Goal: Information Seeking & Learning: Find specific fact

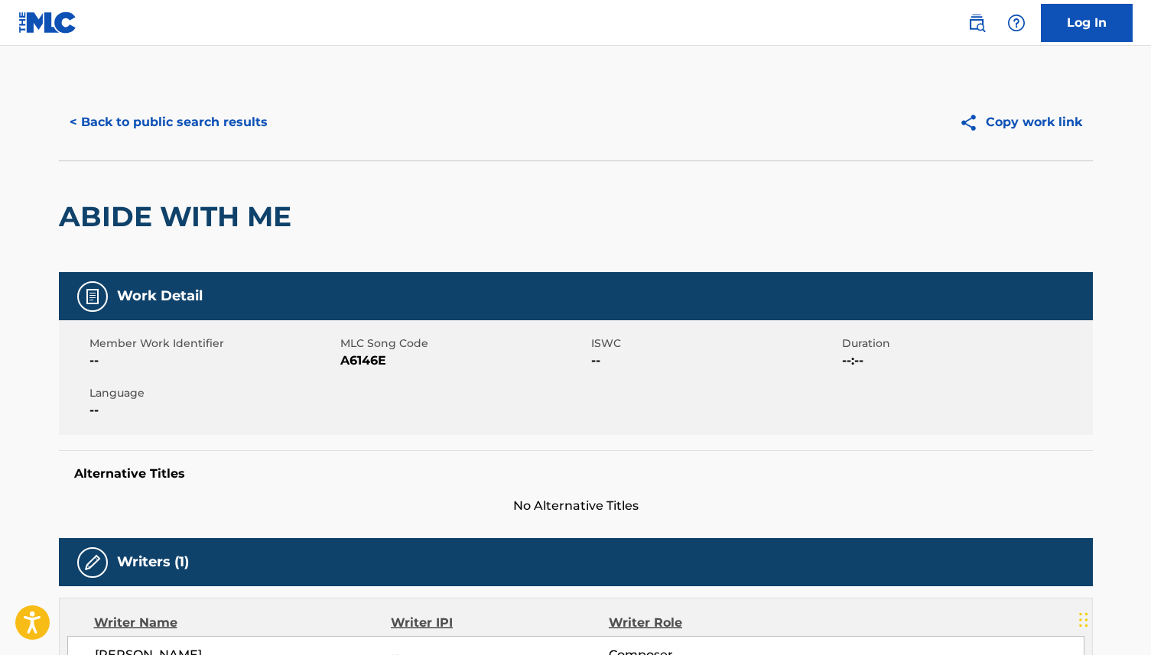
click at [196, 120] on button "< Back to public search results" at bounding box center [168, 122] width 219 height 38
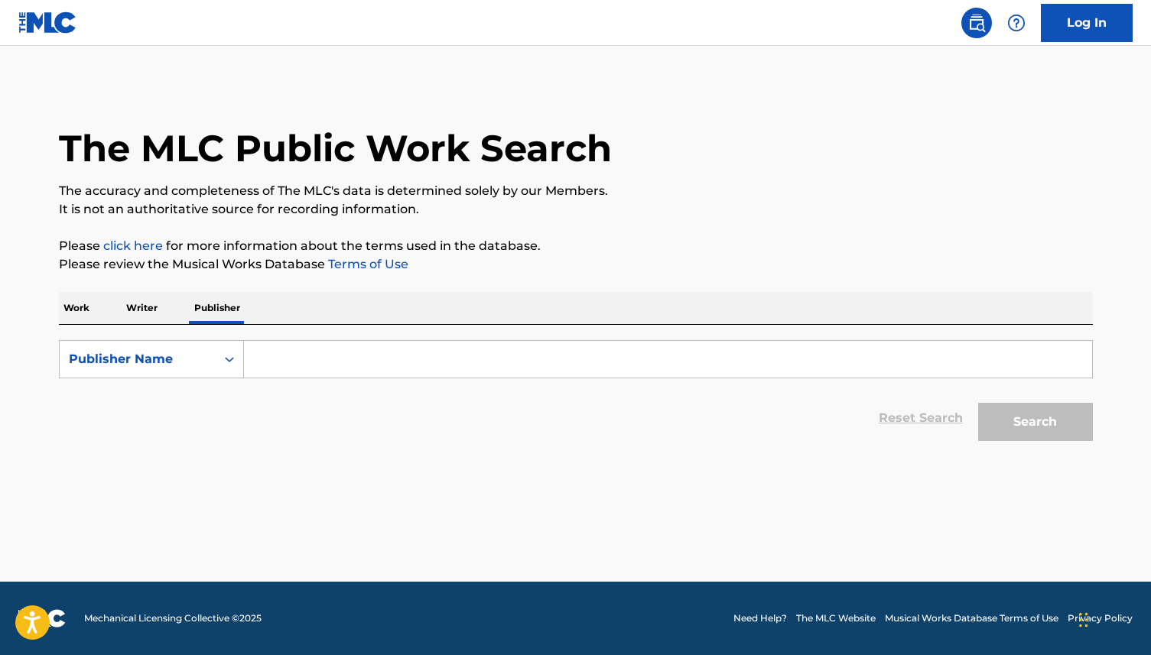
click at [149, 309] on p "Writer" at bounding box center [142, 308] width 41 height 32
click at [274, 355] on input "Search Form" at bounding box center [668, 359] width 848 height 37
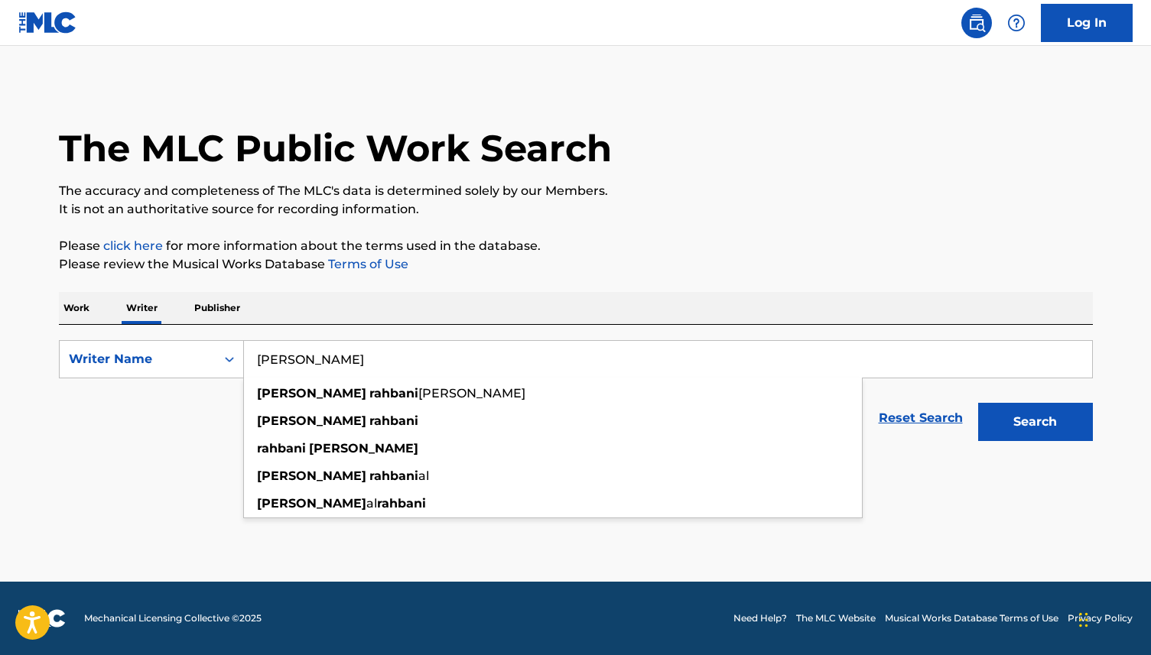
type input "elias rahbani"
click at [86, 313] on p "Work" at bounding box center [76, 308] width 35 height 32
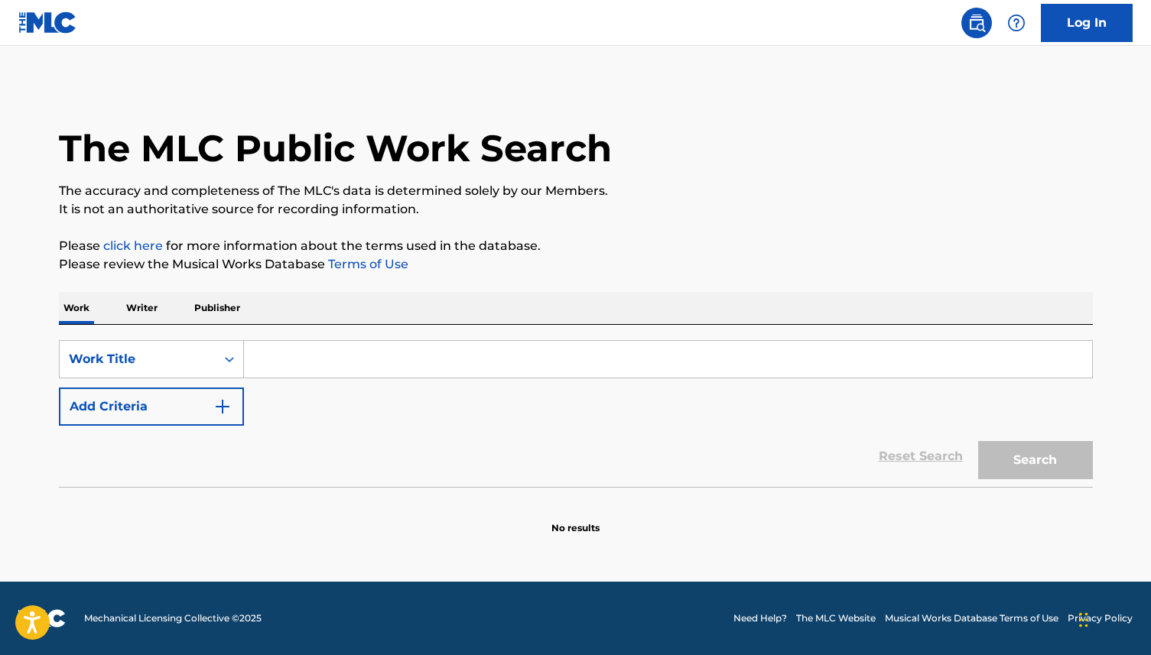
click at [264, 366] on input "Search Form" at bounding box center [668, 359] width 848 height 37
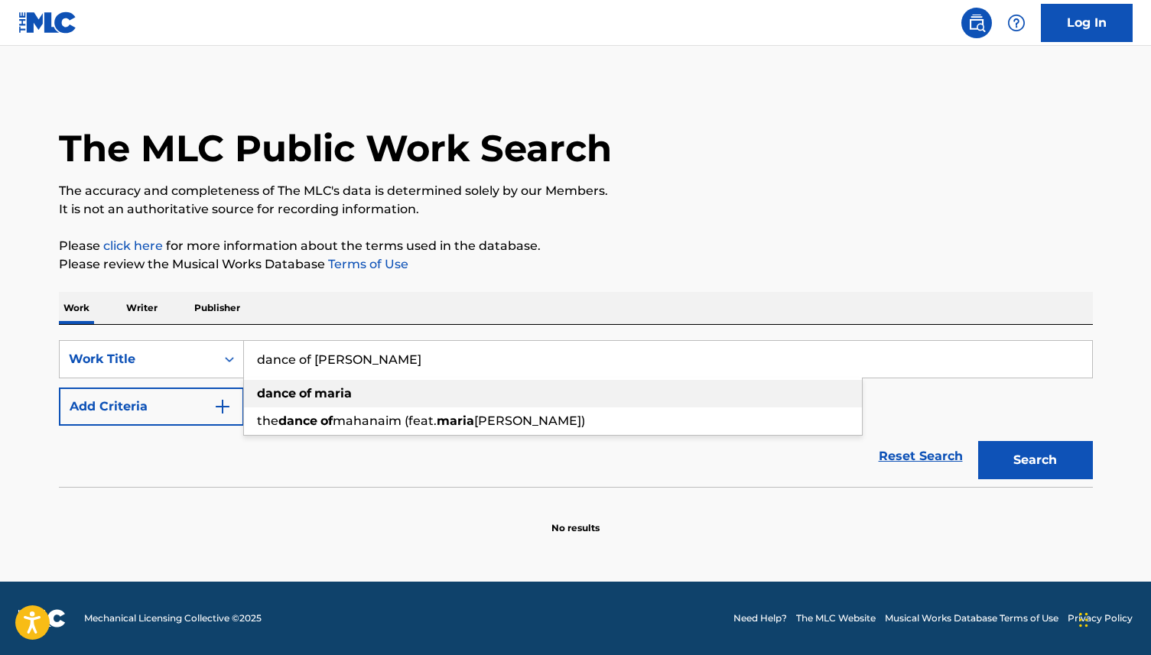
type input "dance of maria"
click at [284, 393] on strong "dance" at bounding box center [276, 393] width 39 height 15
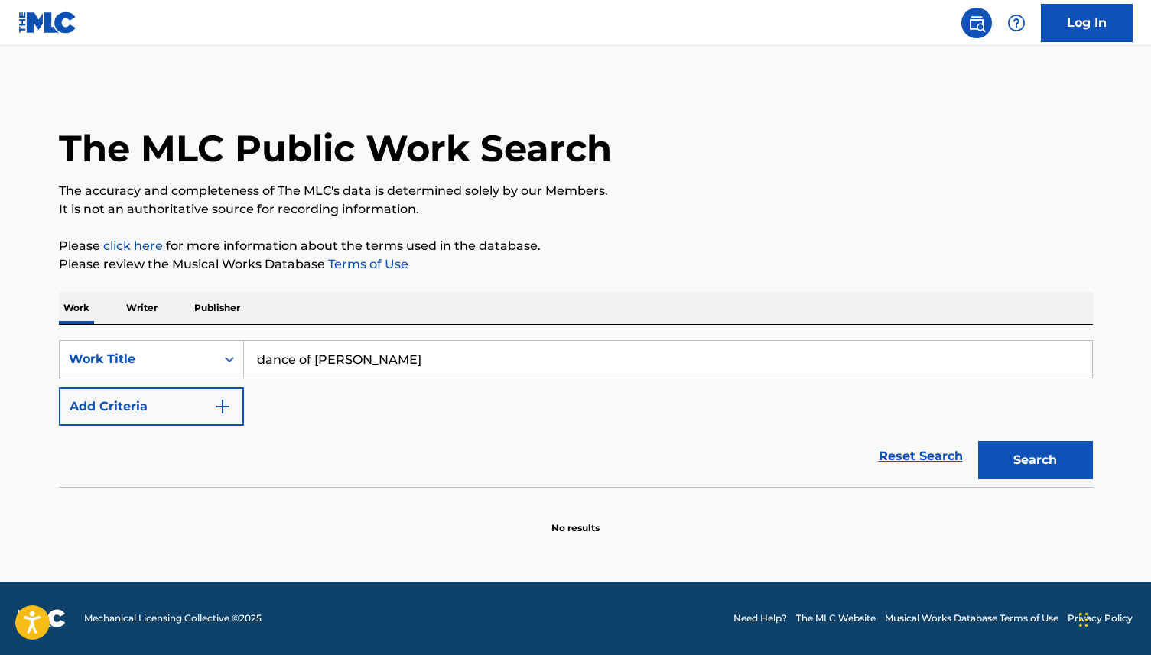
click at [1041, 456] on button "Search" at bounding box center [1035, 460] width 115 height 38
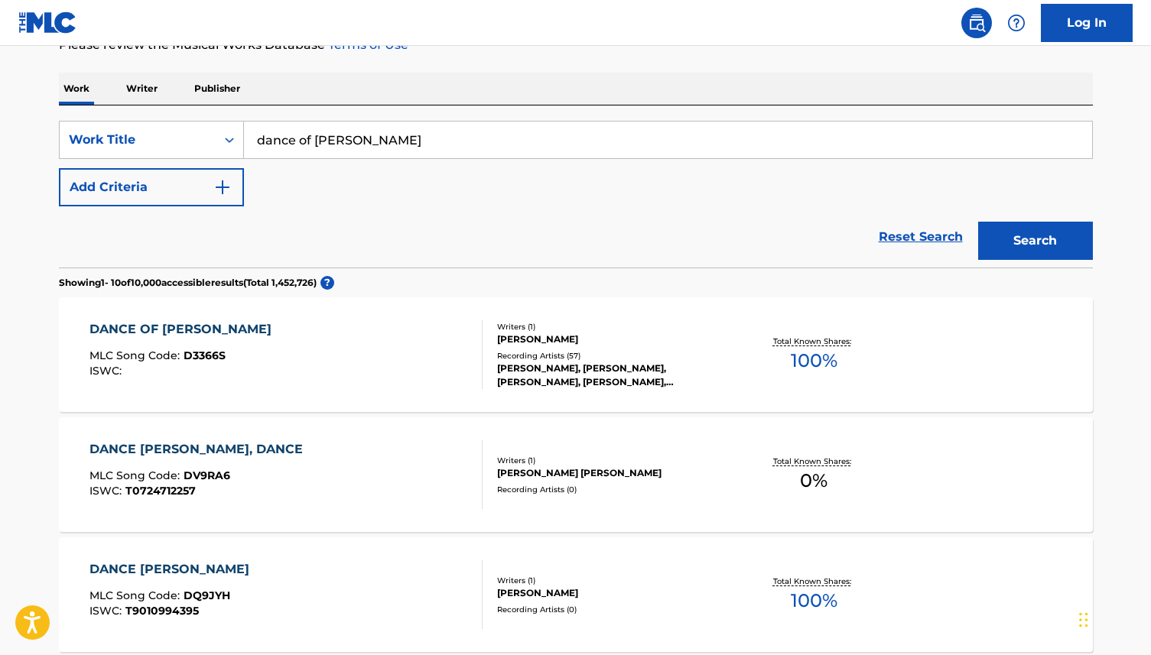
scroll to position [220, 0]
click at [177, 323] on div "DANCE OF MARIA" at bounding box center [184, 329] width 190 height 18
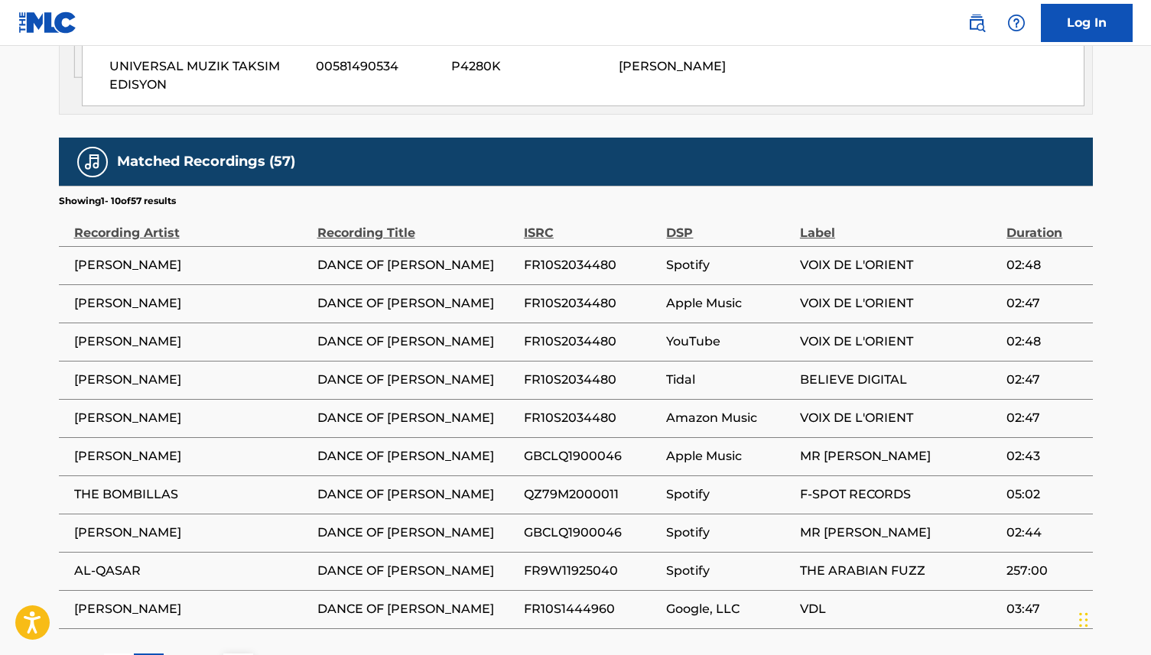
scroll to position [930, 0]
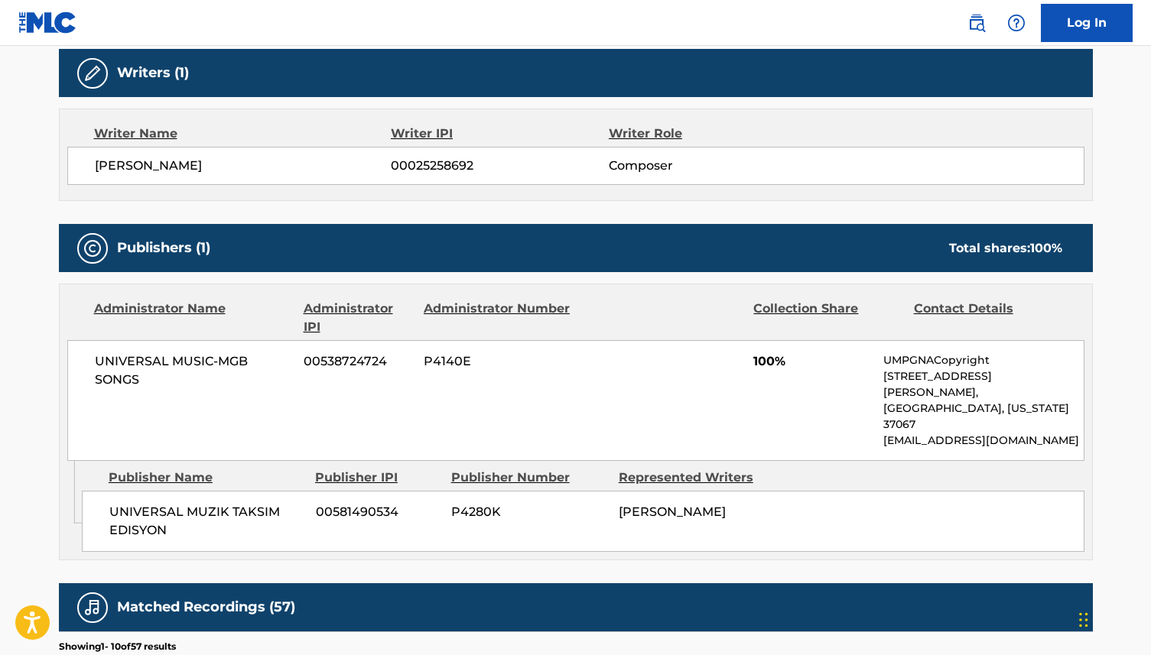
scroll to position [484, 0]
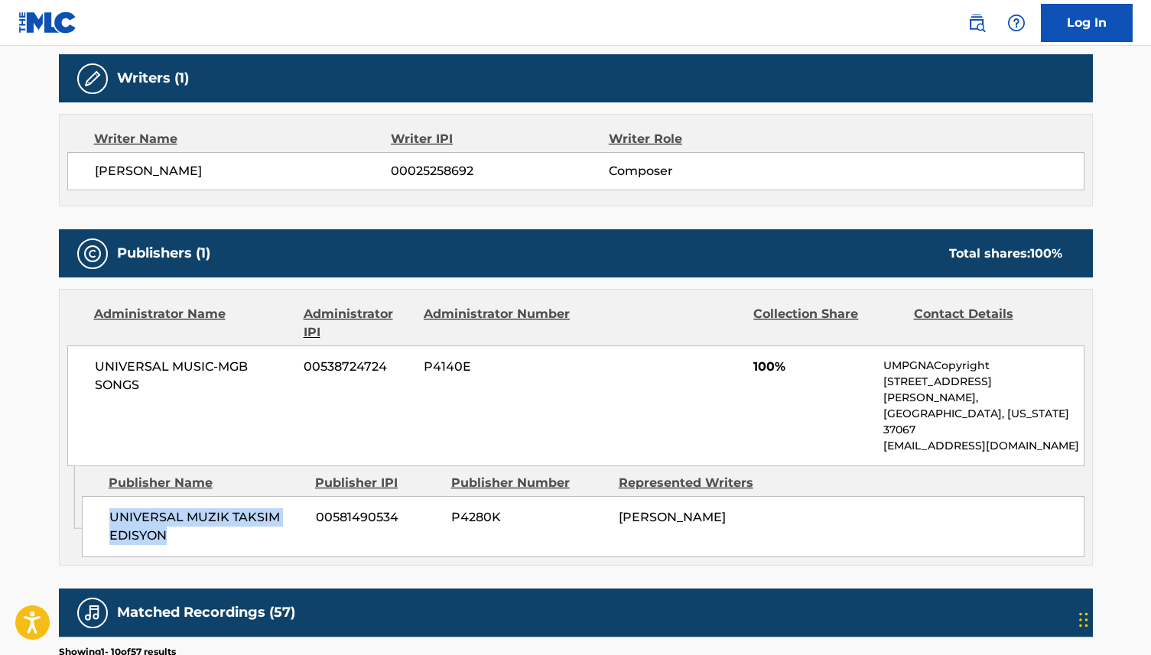
drag, startPoint x: 173, startPoint y: 505, endPoint x: 107, endPoint y: 485, distance: 68.7
click at [107, 496] on div "UNIVERSAL MUZIK TAKSIM EDISYON 00581490534 P4280K ELIAS RAHBANI" at bounding box center [583, 526] width 1002 height 61
copy span "UNIVERSAL MUZIK TAKSIM EDISYON"
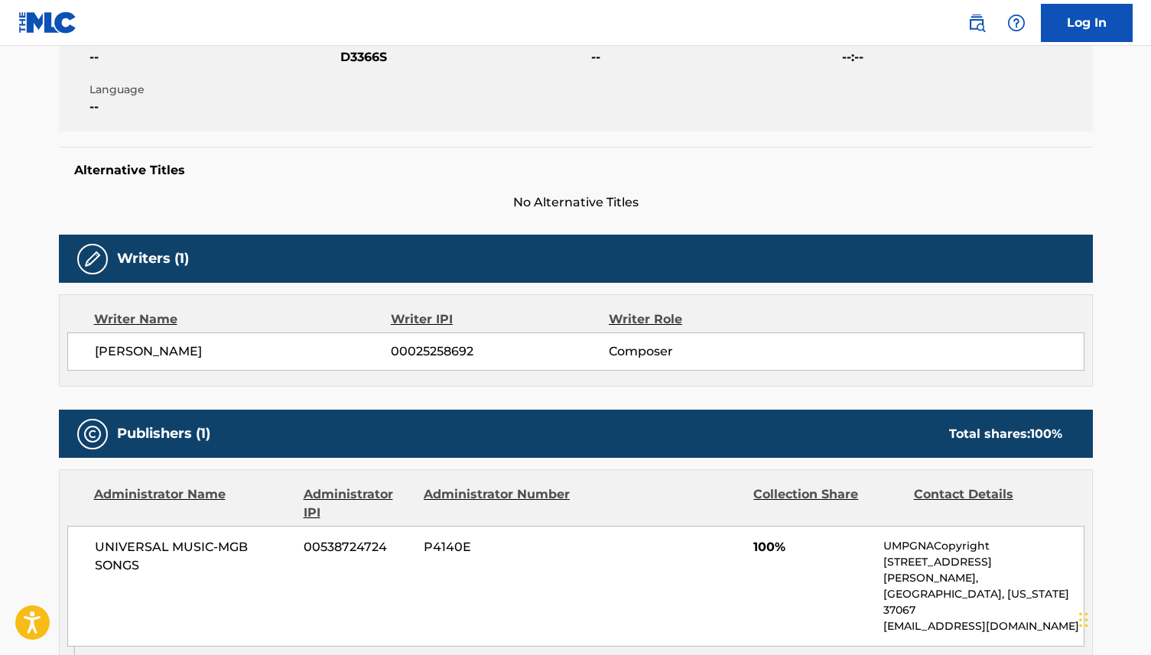
scroll to position [0, 0]
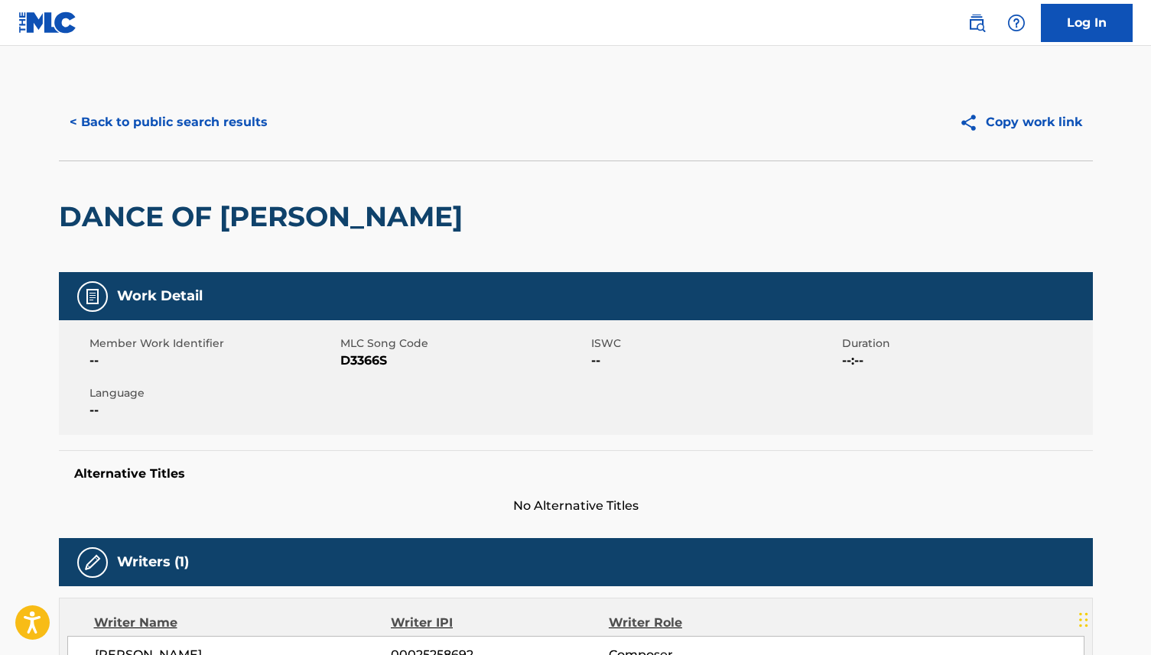
click at [125, 112] on button "< Back to public search results" at bounding box center [168, 122] width 219 height 38
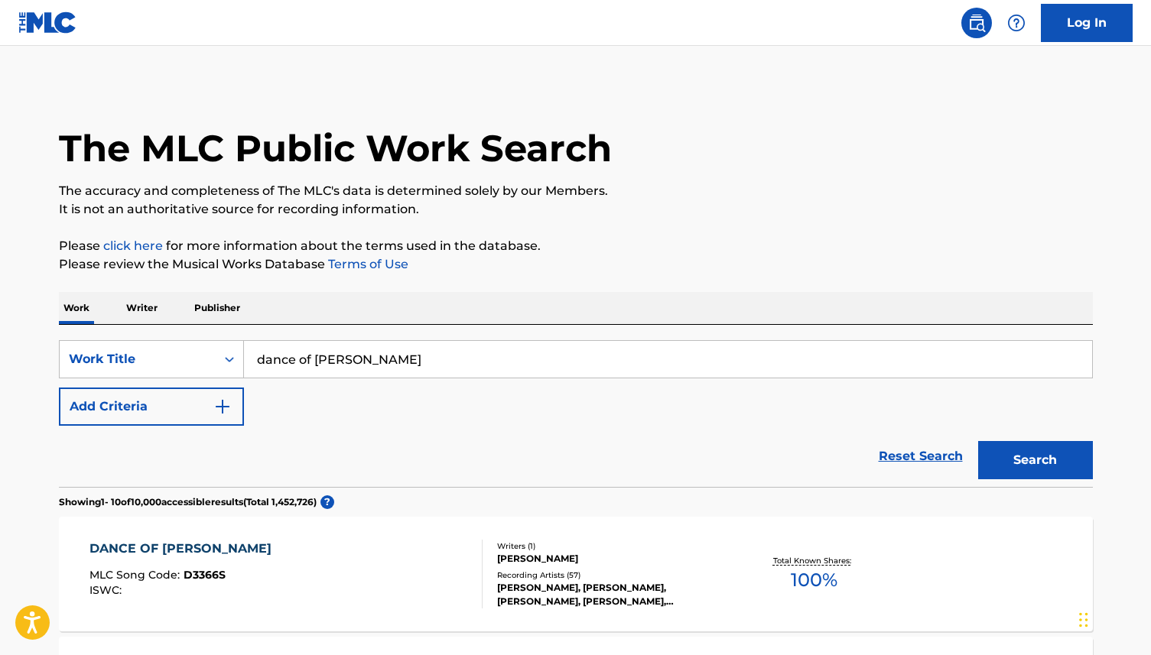
scroll to position [220, 0]
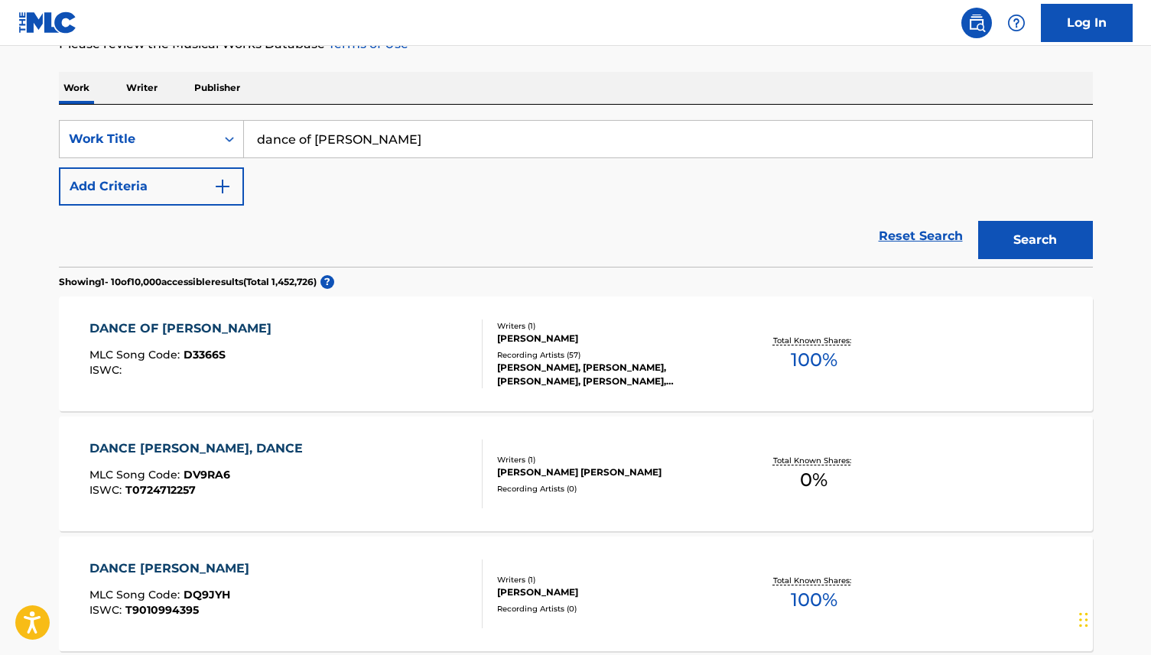
drag, startPoint x: 361, startPoint y: 144, endPoint x: 265, endPoint y: 126, distance: 97.9
click at [265, 126] on input "dance of maria" at bounding box center [668, 139] width 848 height 37
type input "konna netlaka"
click at [283, 180] on div "konna netlaka" at bounding box center [553, 174] width 618 height 28
click at [227, 184] on img "Search Form" at bounding box center [222, 186] width 18 height 18
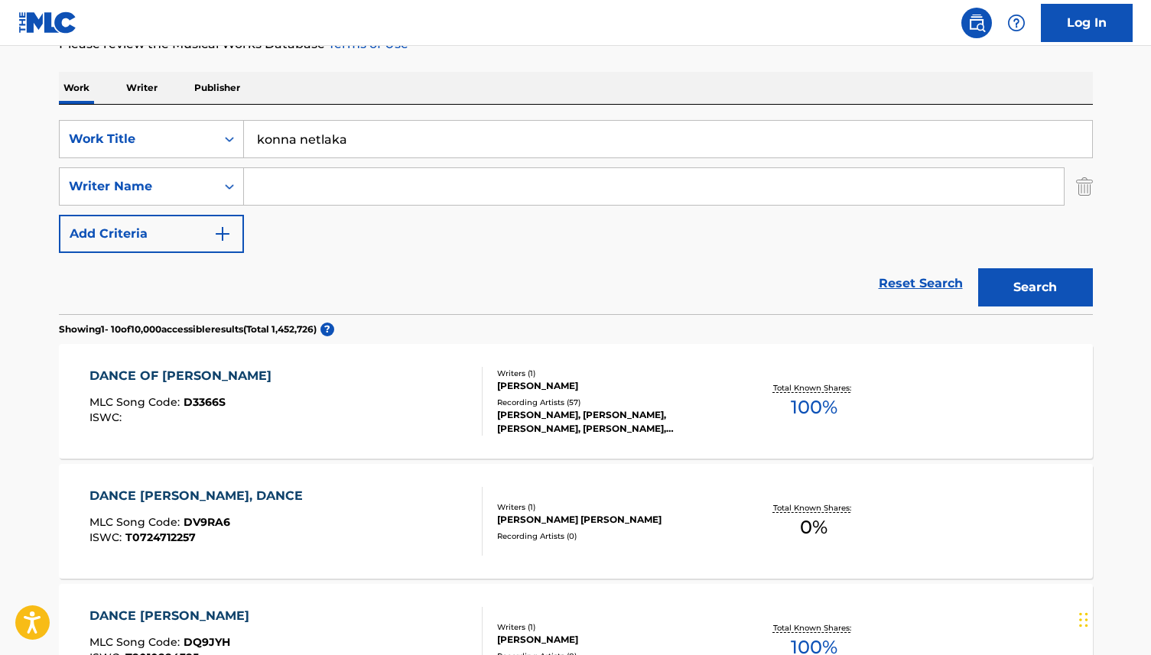
click at [269, 186] on input "Search Form" at bounding box center [654, 186] width 820 height 37
type input "assi rahbani"
click at [258, 229] on div "assi rahbani" at bounding box center [539, 221] width 590 height 28
click at [219, 235] on img "Search Form" at bounding box center [222, 234] width 18 height 18
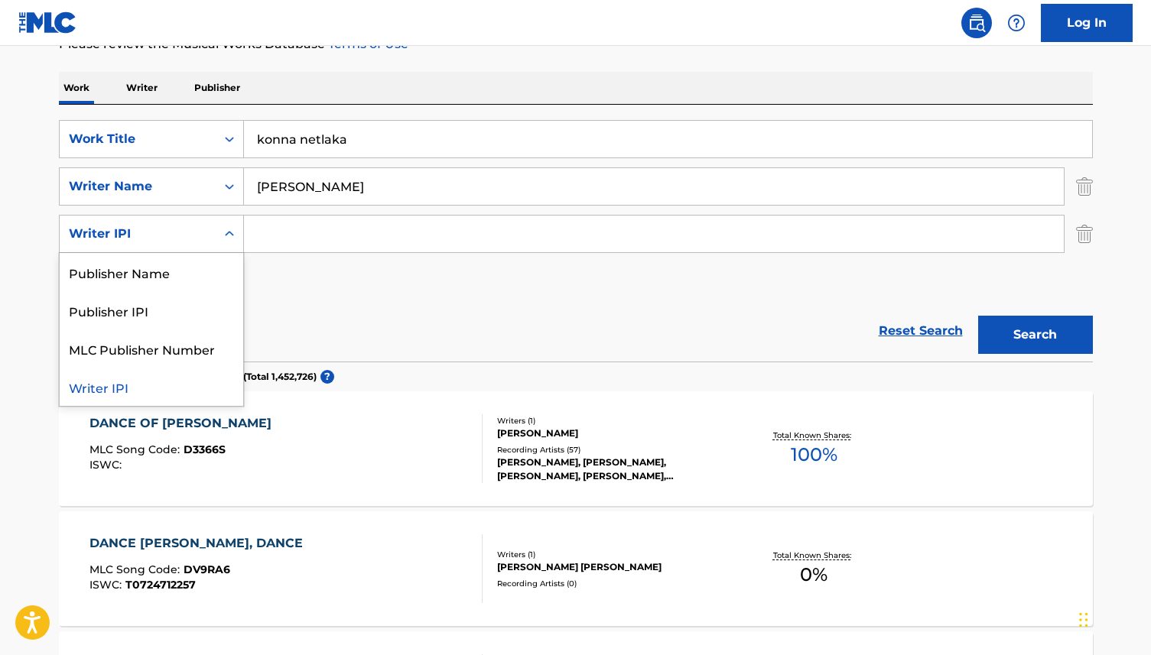
click at [228, 233] on icon "Search Form" at bounding box center [229, 233] width 9 height 5
click at [228, 232] on icon "Search Form" at bounding box center [229, 233] width 15 height 15
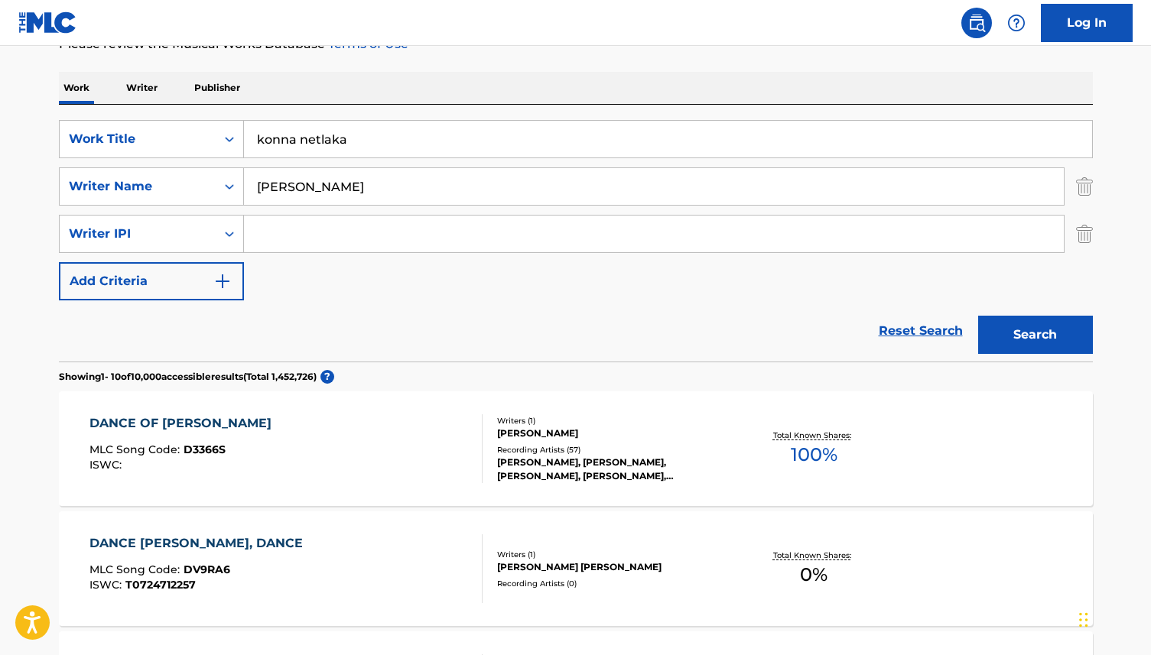
click at [1085, 242] on img "Search Form" at bounding box center [1084, 234] width 17 height 38
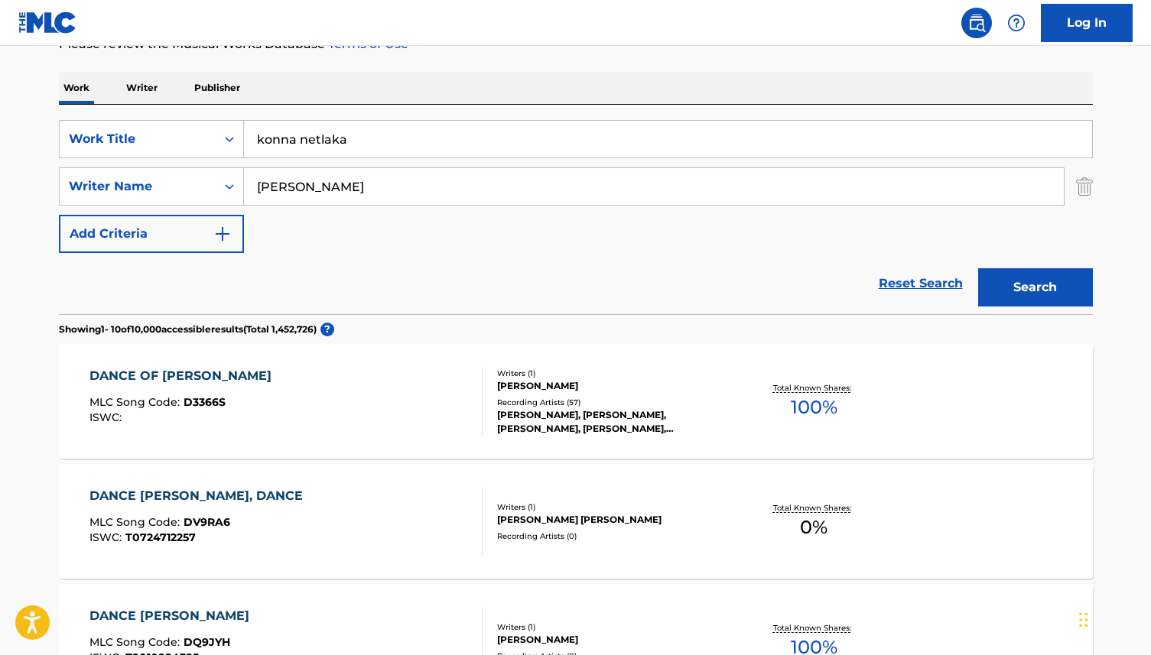
click at [1026, 284] on button "Search" at bounding box center [1035, 287] width 115 height 38
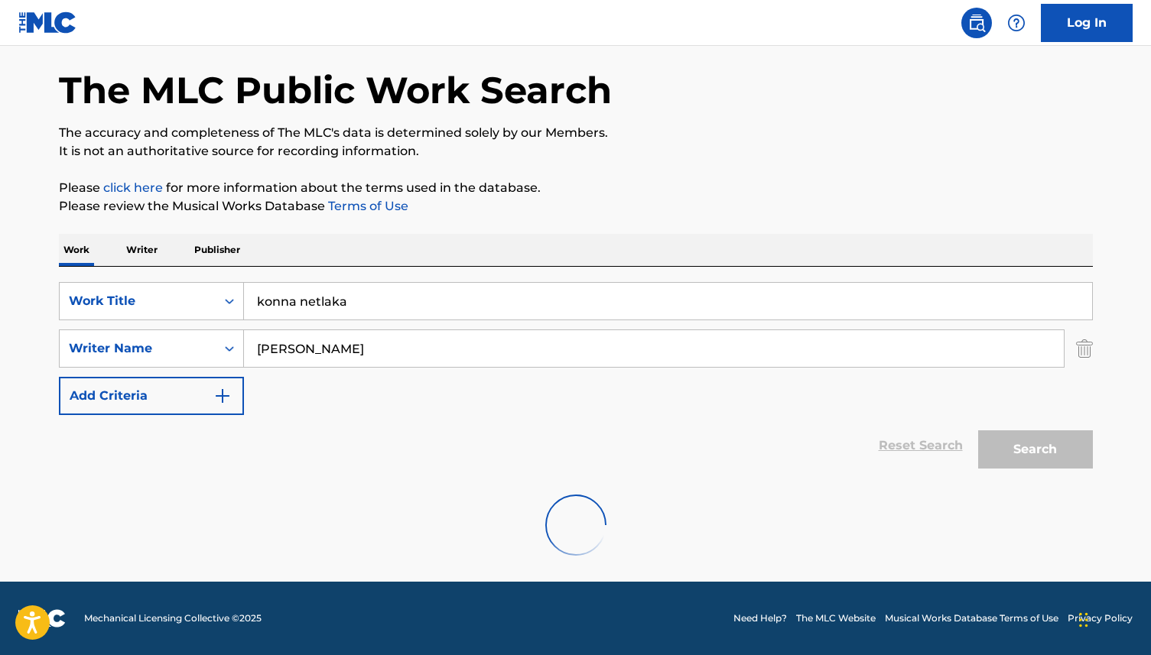
scroll to position [8, 0]
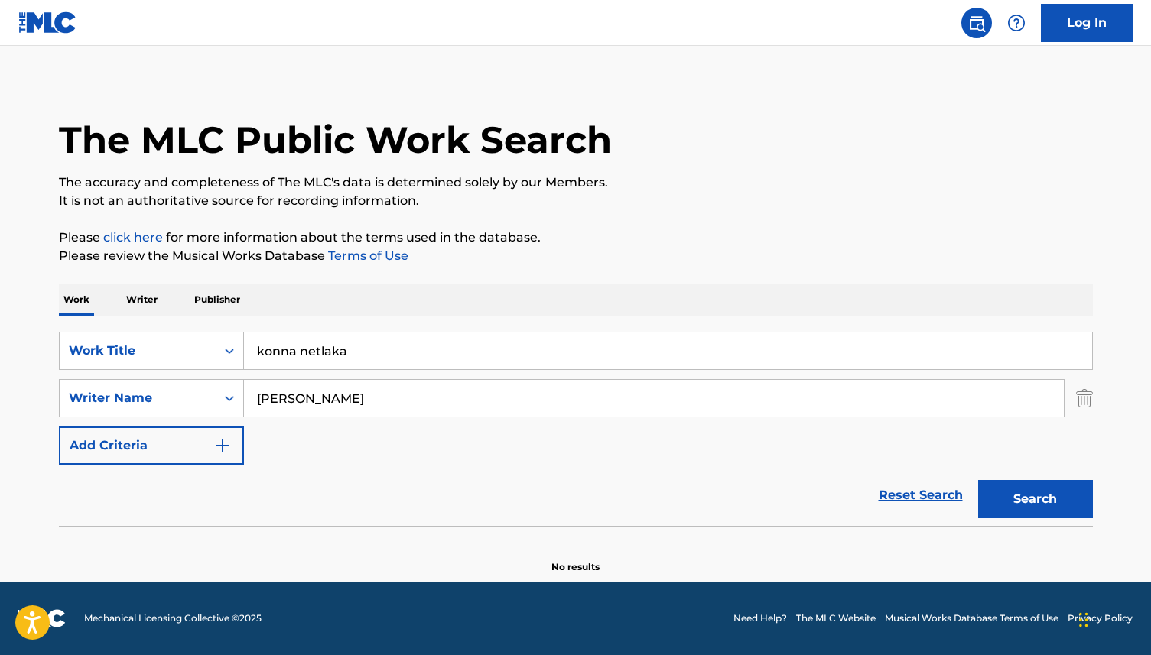
click at [140, 298] on p "Writer" at bounding box center [142, 300] width 41 height 32
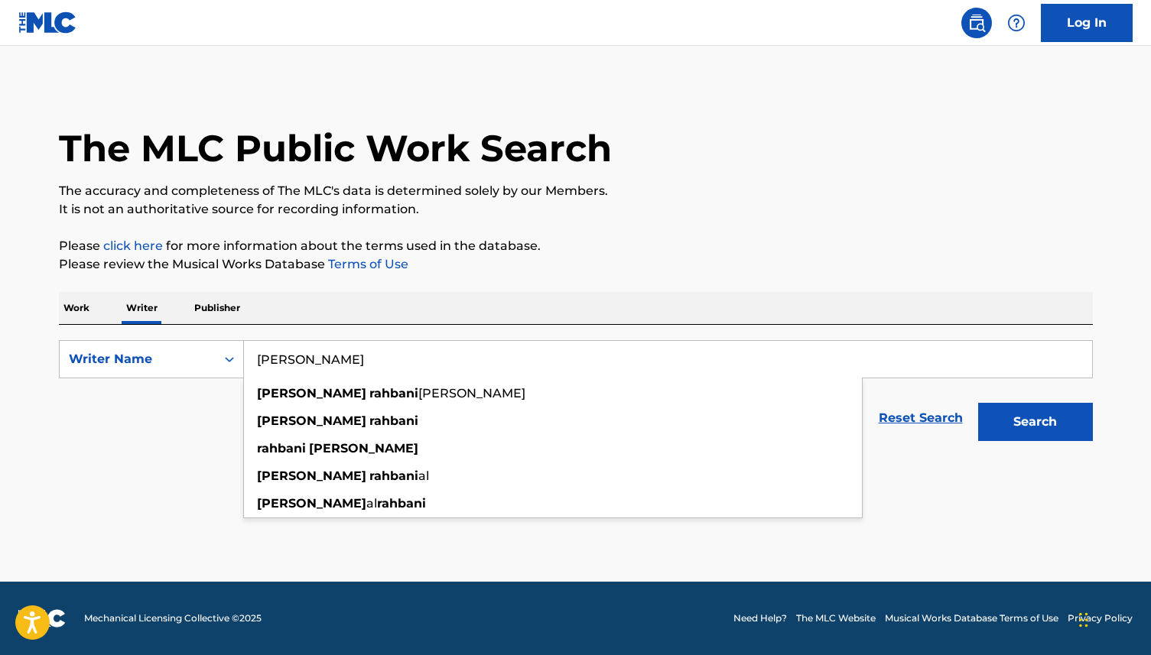
drag, startPoint x: 285, startPoint y: 361, endPoint x: 254, endPoint y: 361, distance: 31.3
click at [254, 361] on input "elias rahbani" at bounding box center [668, 359] width 848 height 37
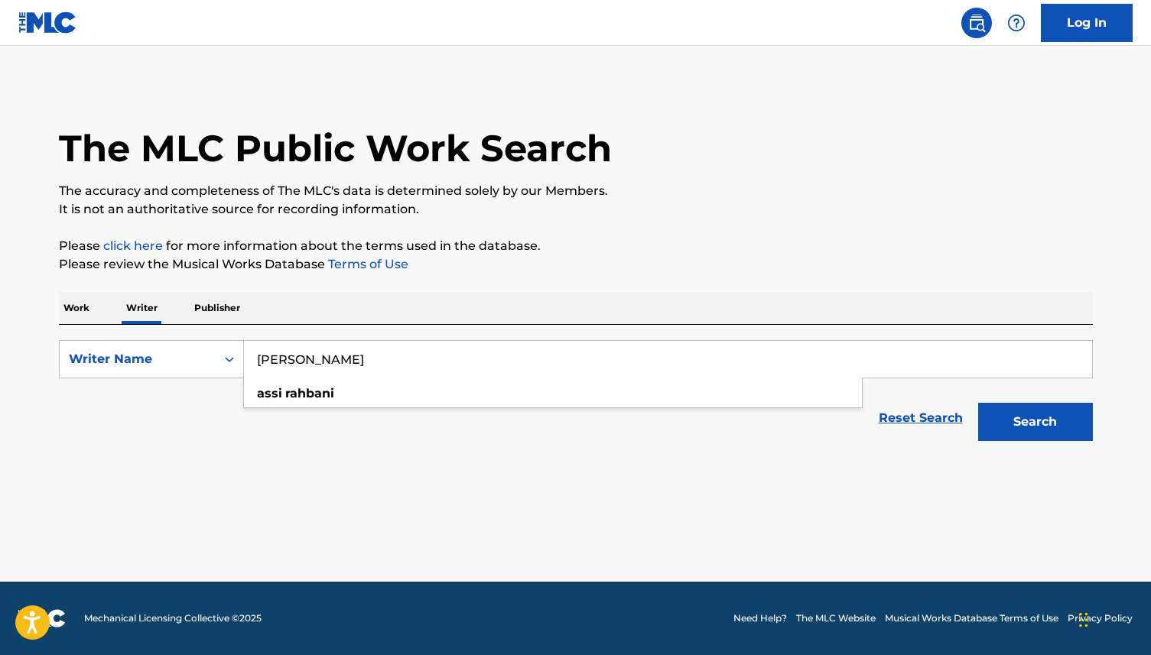
type input "assi rahbani"
click at [1009, 425] on button "Search" at bounding box center [1035, 422] width 115 height 38
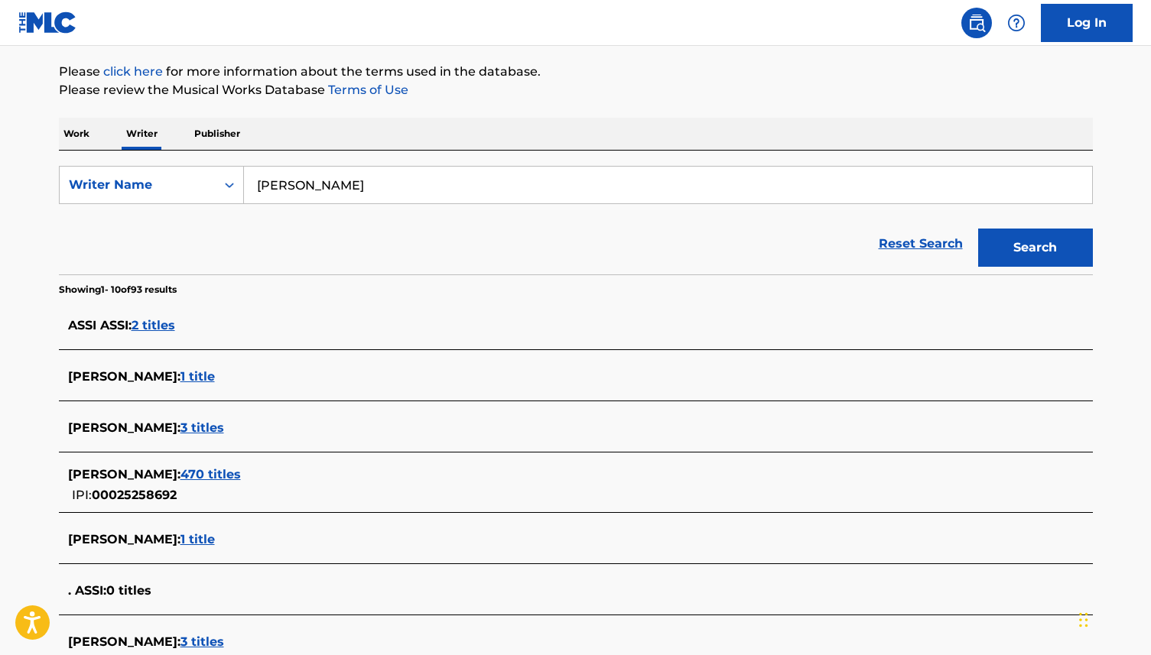
scroll to position [177, 0]
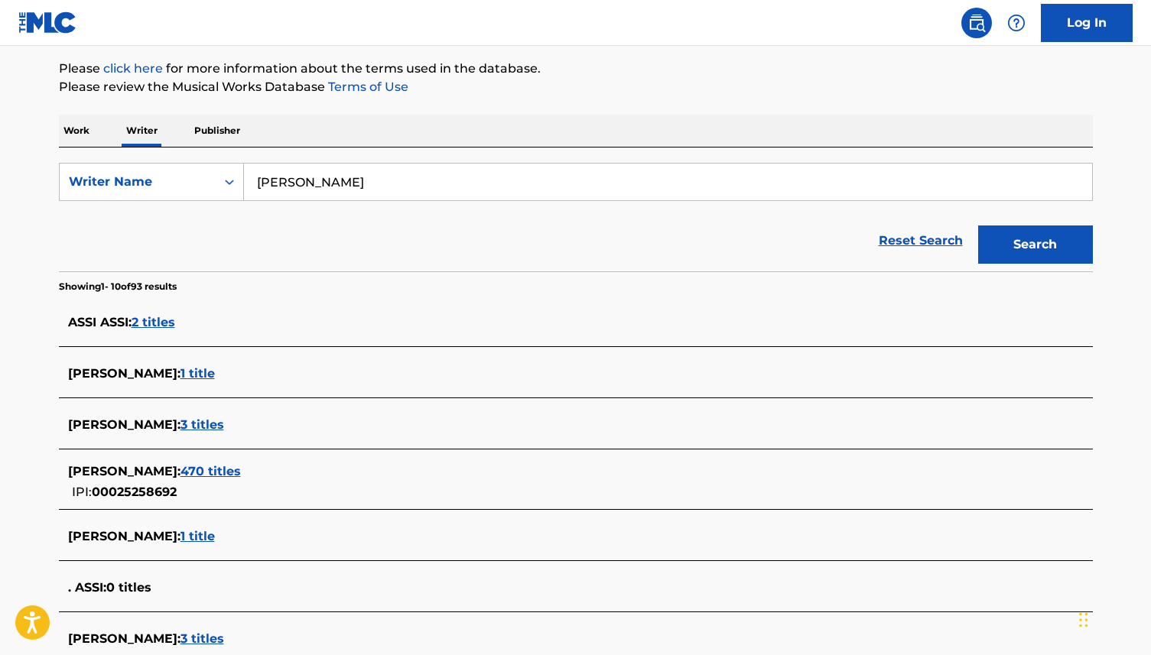
click at [180, 375] on span "1 title" at bounding box center [197, 373] width 34 height 15
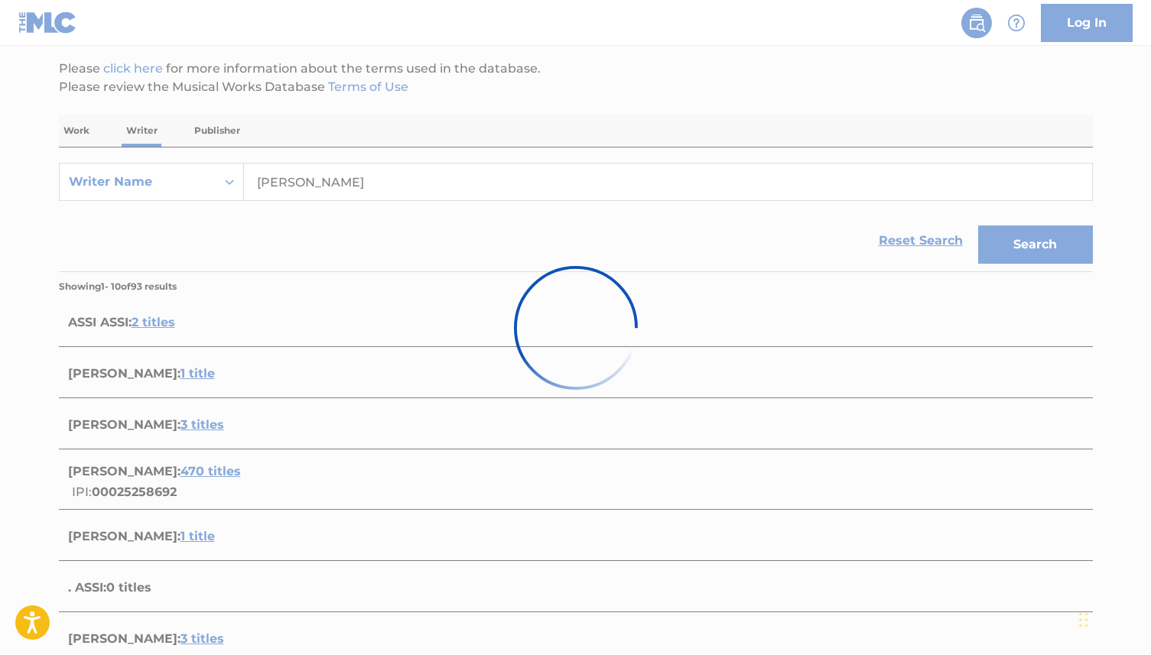
scroll to position [129, 0]
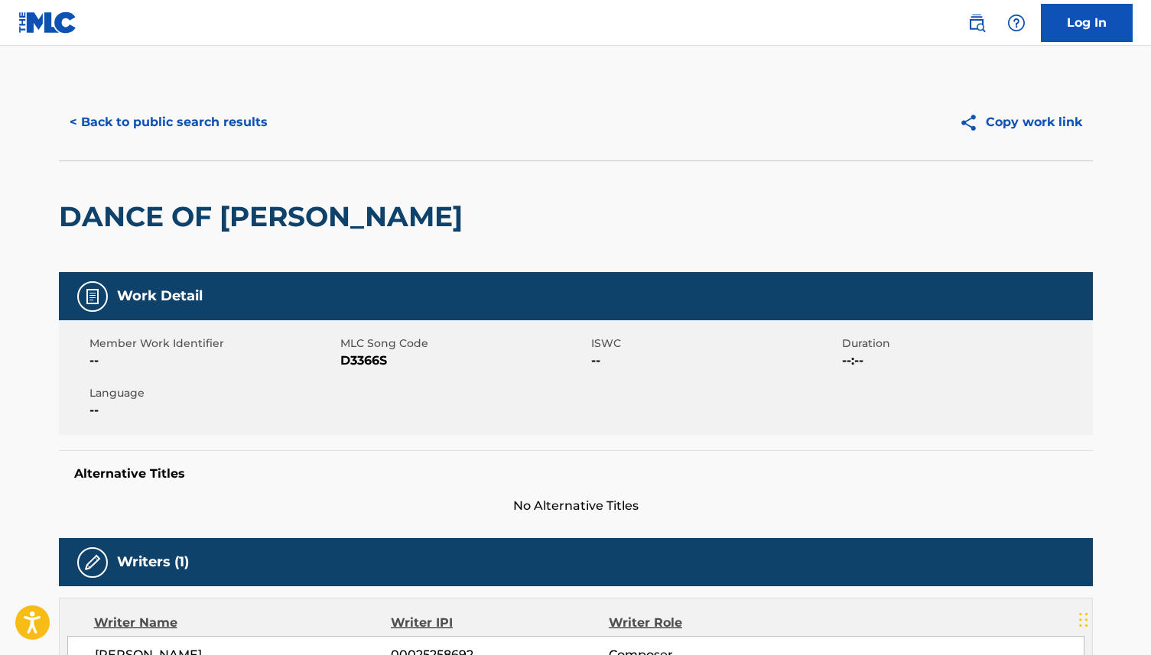
click at [197, 122] on button "< Back to public search results" at bounding box center [168, 122] width 219 height 38
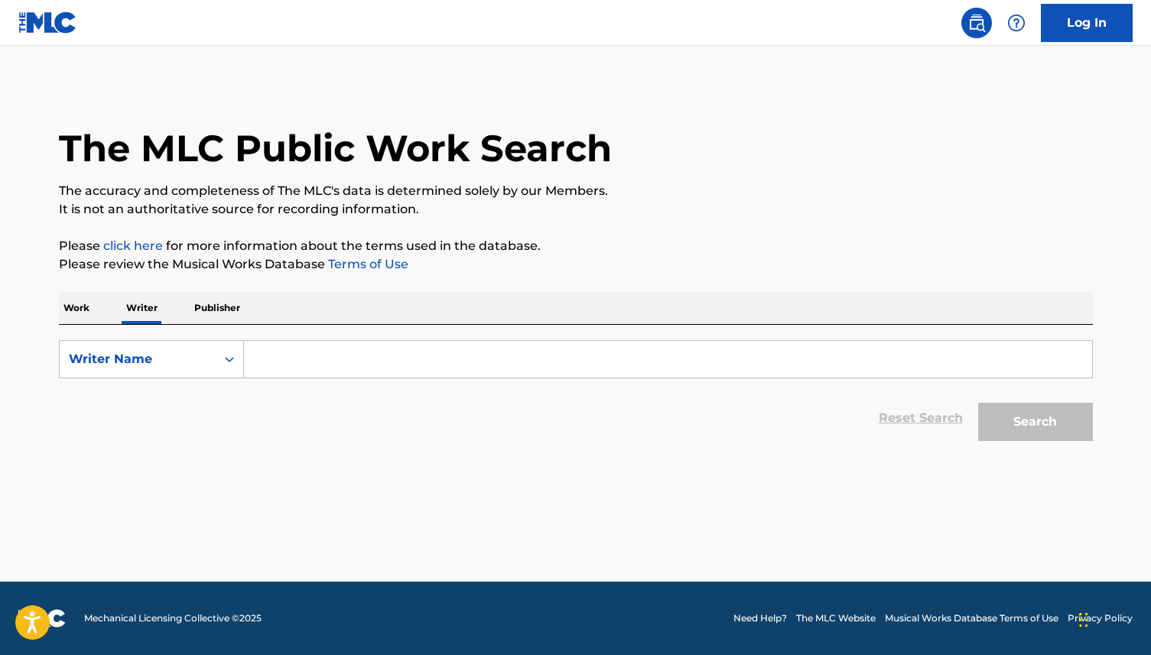
click at [265, 367] on input "Search Form" at bounding box center [668, 359] width 848 height 37
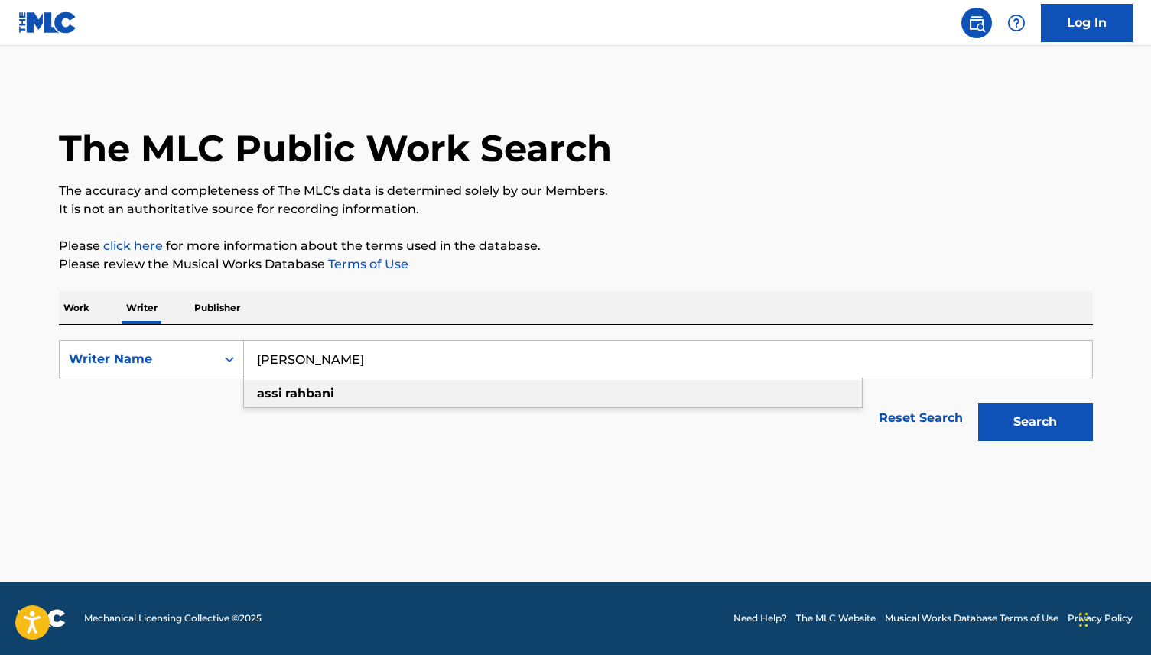
type input "[PERSON_NAME]"
click at [291, 400] on strong "rahbani" at bounding box center [309, 393] width 49 height 15
click at [84, 309] on p "Work" at bounding box center [76, 308] width 35 height 32
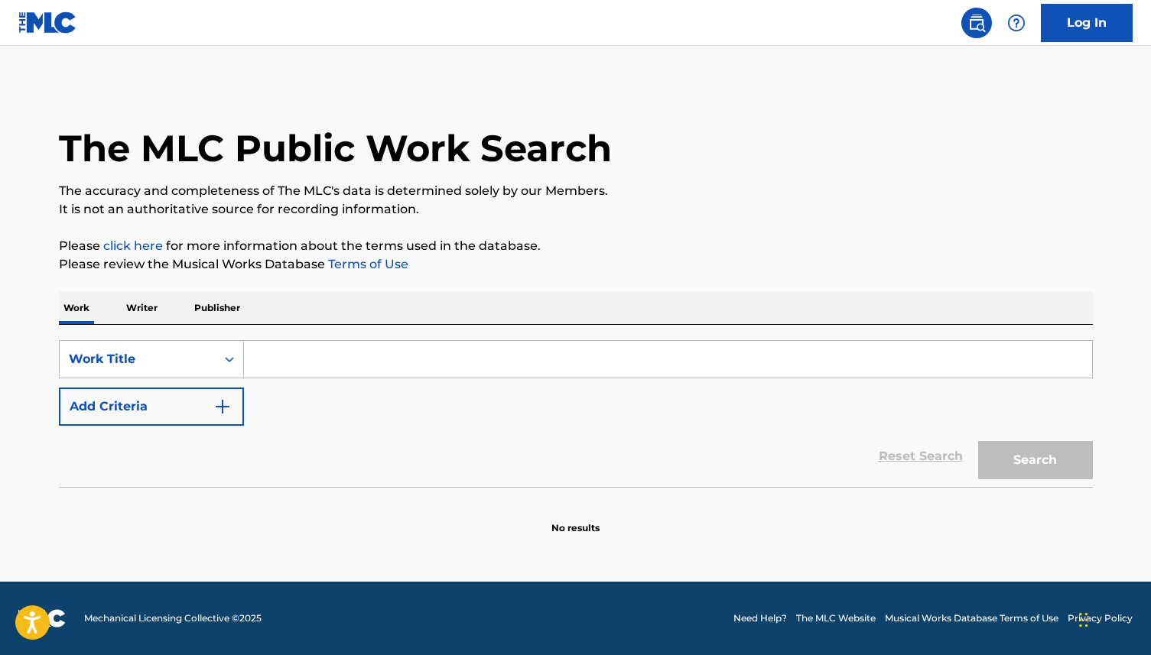
click at [284, 365] on input "Search Form" at bounding box center [668, 359] width 848 height 37
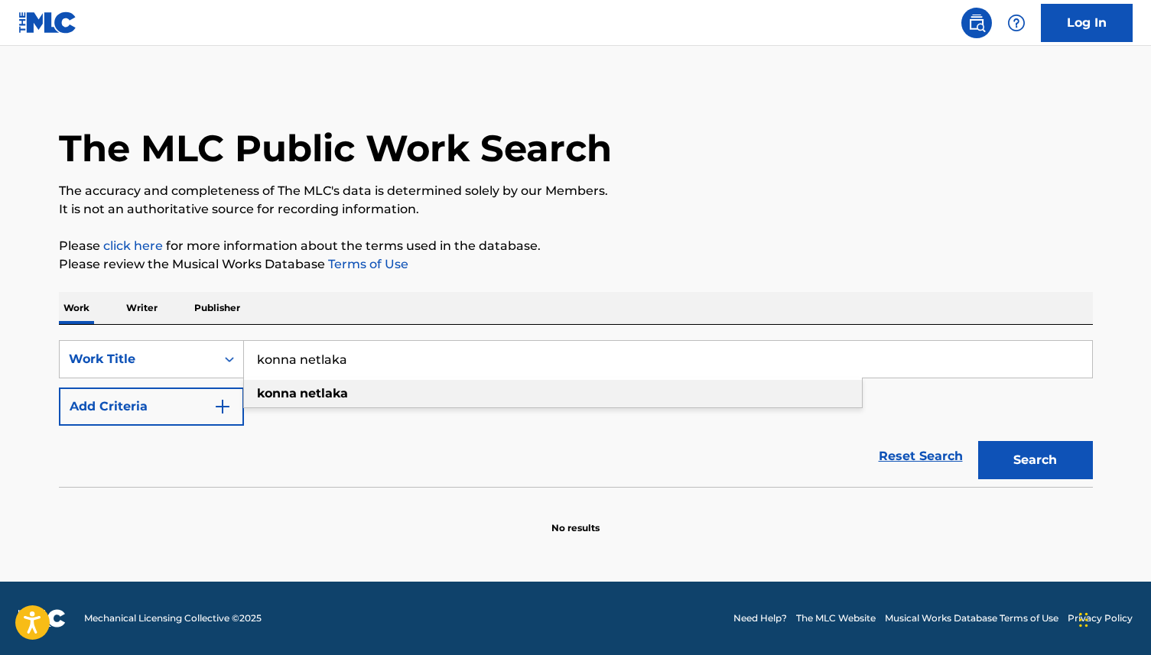
type input "konna netlaka"
click at [286, 398] on strong "konna" at bounding box center [277, 393] width 40 height 15
click at [1035, 461] on button "Search" at bounding box center [1035, 460] width 115 height 38
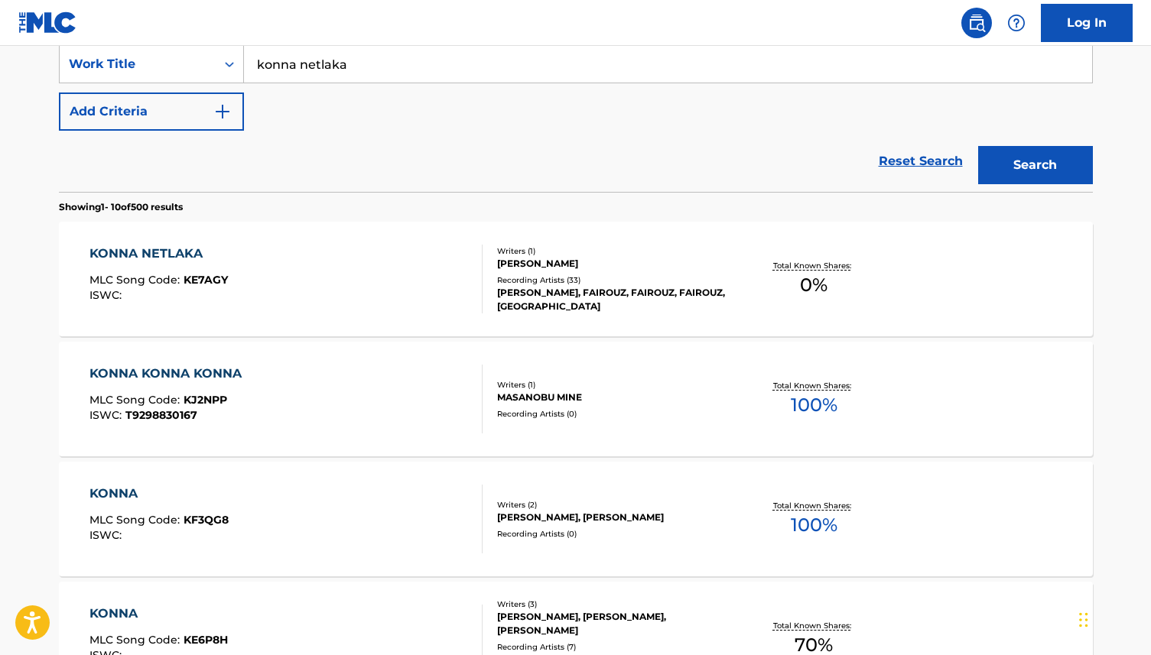
scroll to position [297, 0]
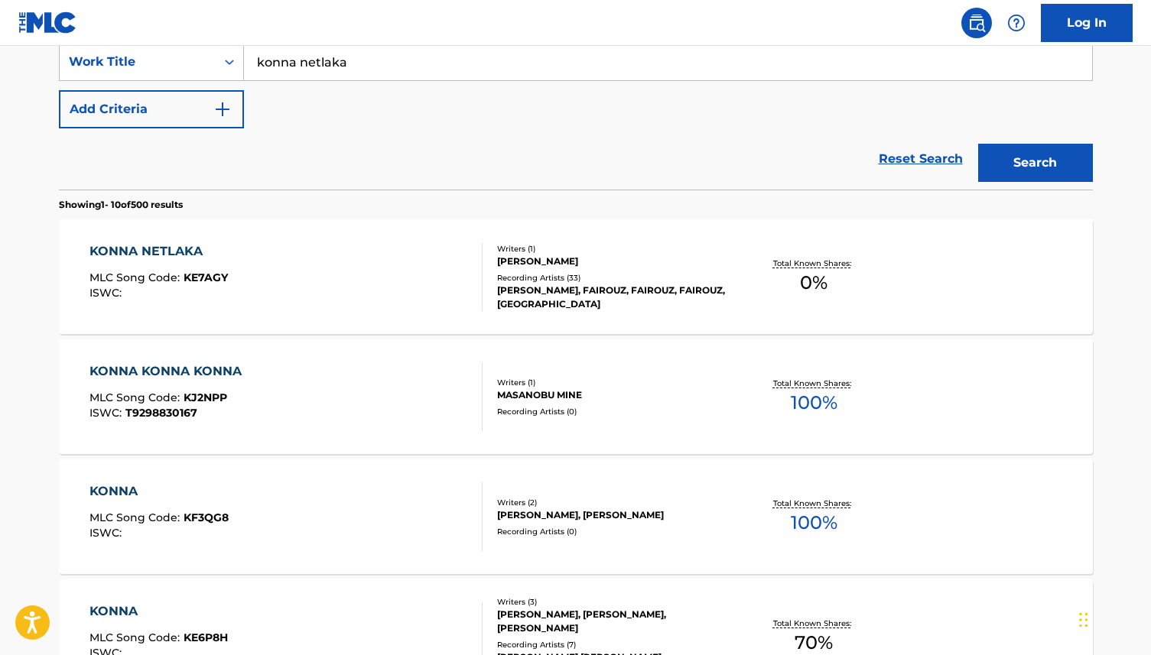
click at [140, 255] on div "KONNA NETLAKA" at bounding box center [158, 251] width 138 height 18
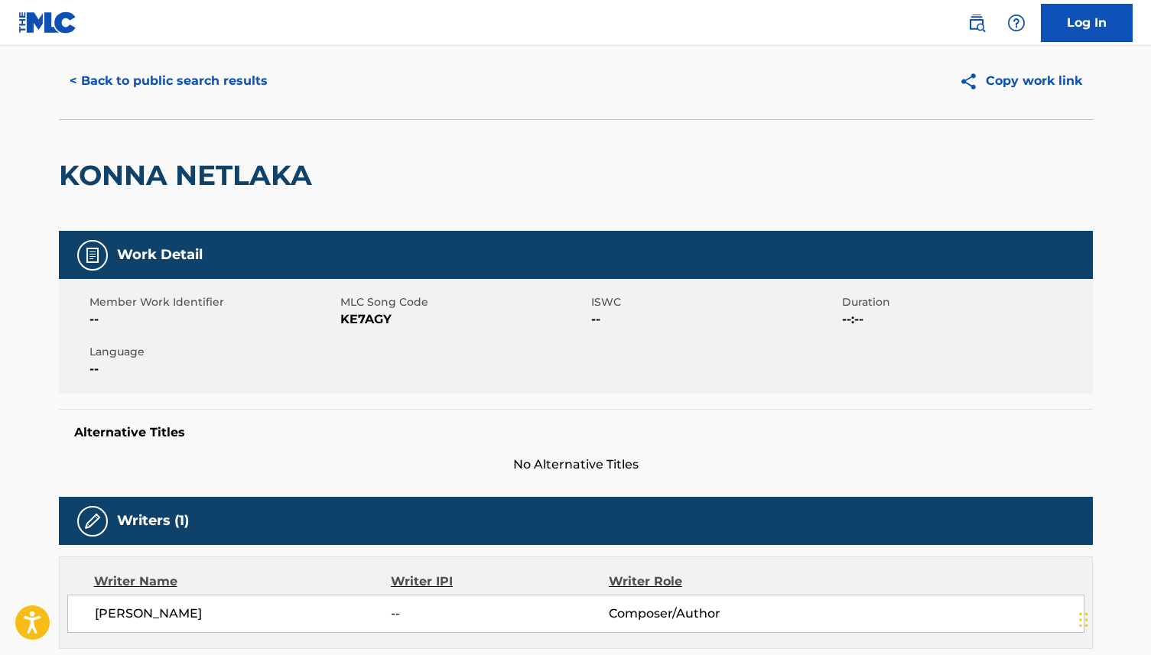
scroll to position [41, 0]
